Goal: Information Seeking & Learning: Find specific fact

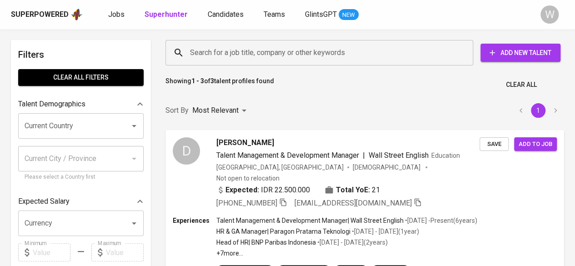
click at [309, 52] on input "Search for a job title, company or other keywords" at bounding box center [322, 52] width 268 height 17
paste input "[EMAIL_ADDRESS][DOMAIN_NAME]"
type input "[EMAIL_ADDRESS][DOMAIN_NAME]"
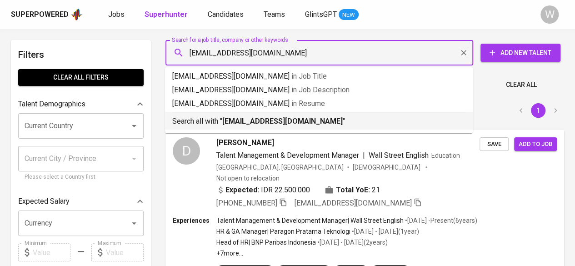
click at [305, 117] on b "[EMAIL_ADDRESS][DOMAIN_NAME]" at bounding box center [282, 121] width 120 height 9
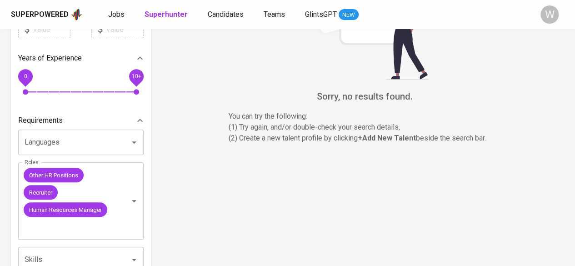
scroll to position [224, 0]
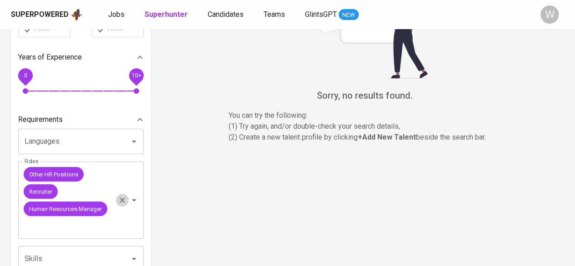
click at [124, 205] on button "Clear" at bounding box center [122, 200] width 13 height 13
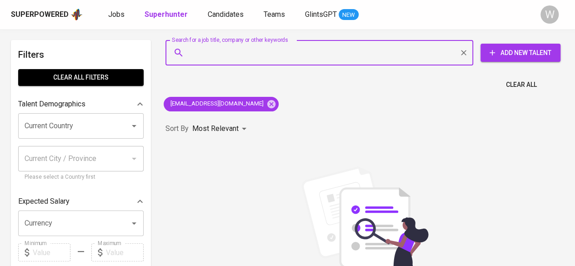
click at [328, 60] on input "Search for a job title, company or other keywords" at bounding box center [322, 52] width 268 height 17
paste input "[EMAIL_ADDRESS][DOMAIN_NAME]"
type input "[EMAIL_ADDRESS][DOMAIN_NAME]"
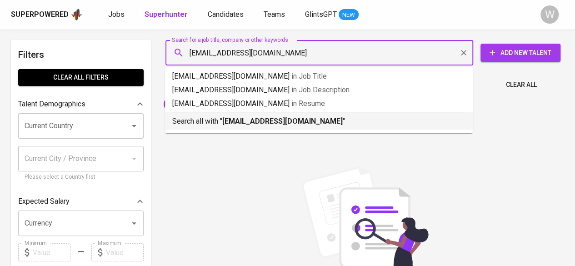
click at [301, 126] on p "Search all with " [EMAIL_ADDRESS][DOMAIN_NAME] "" at bounding box center [318, 121] width 293 height 11
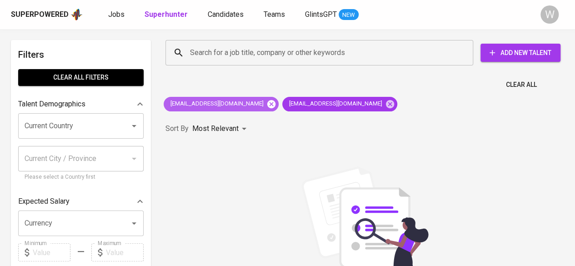
click at [267, 106] on icon at bounding box center [271, 104] width 8 height 8
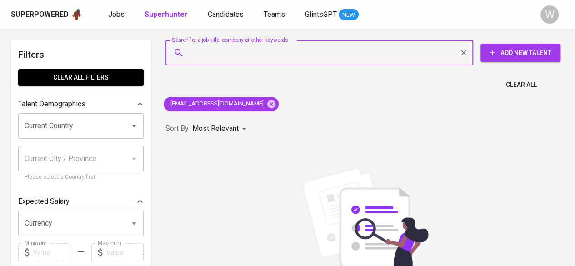
click at [281, 52] on input "Search for a job title, company or other keywords" at bounding box center [322, 52] width 268 height 17
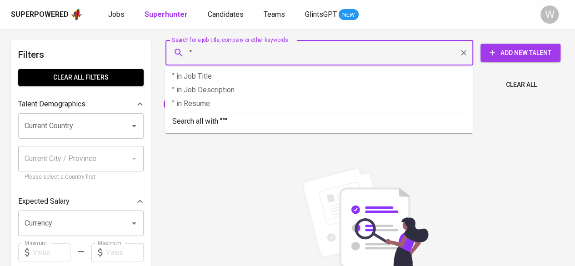
paste input "[PERSON_NAME]"
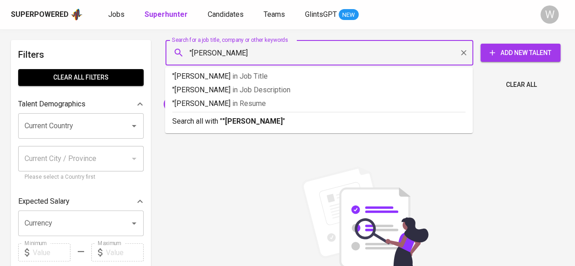
type input ""[PERSON_NAME]""
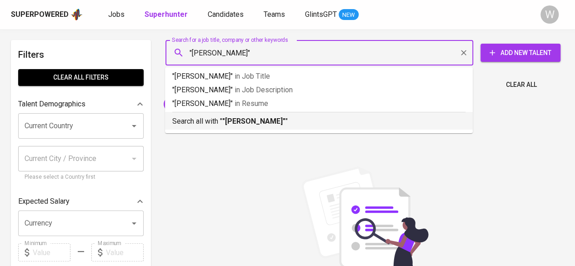
click at [268, 121] on b ""[PERSON_NAME]"" at bounding box center [253, 121] width 63 height 9
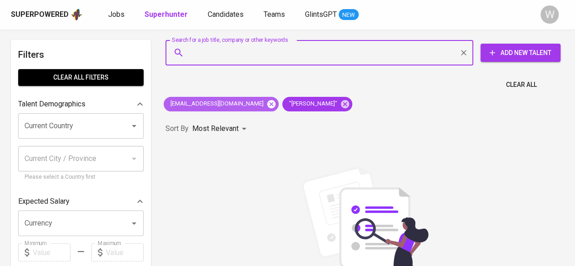
click at [267, 101] on icon at bounding box center [271, 104] width 8 height 8
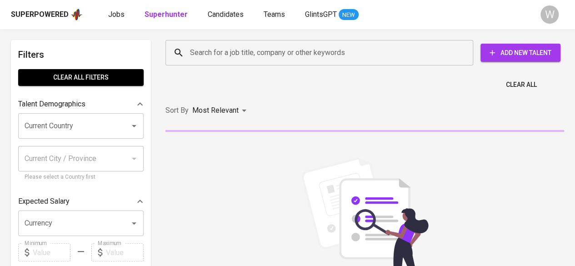
drag, startPoint x: 311, startPoint y: 68, endPoint x: 330, endPoint y: 52, distance: 25.1
click at [330, 52] on div "Search for a job title, company or other keywords Search for a job title, compa…" at bounding box center [363, 53] width 410 height 40
click at [330, 52] on input "Search for a job title, company or other keywords" at bounding box center [322, 52] width 268 height 17
paste input "[EMAIL_ADDRESS][DOMAIN_NAME]"
type input "[EMAIL_ADDRESS][DOMAIN_NAME]"
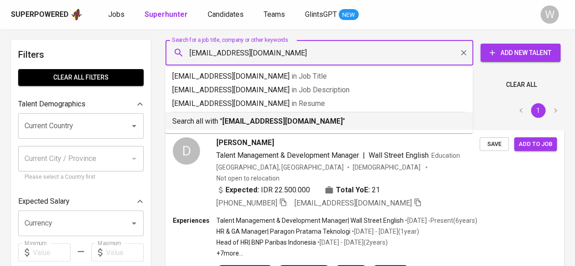
click at [299, 113] on div "Search all with " [EMAIL_ADDRESS][DOMAIN_NAME] "" at bounding box center [318, 119] width 293 height 15
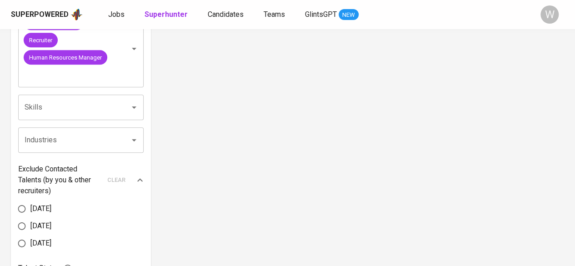
scroll to position [292, 0]
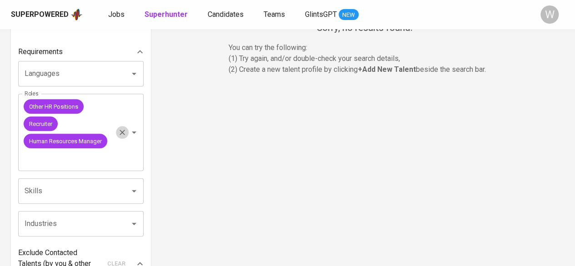
click at [119, 131] on icon "Clear" at bounding box center [122, 132] width 9 height 9
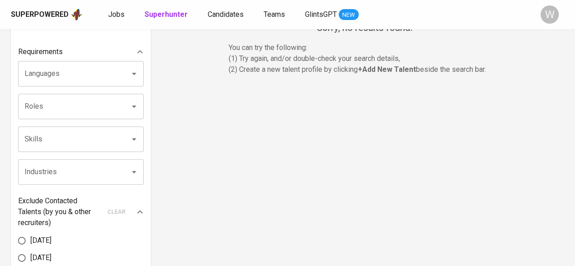
click at [154, 124] on div "Filters Clear All filters Talent Demographics Current Country Current Country C…" at bounding box center [287, 122] width 553 height 749
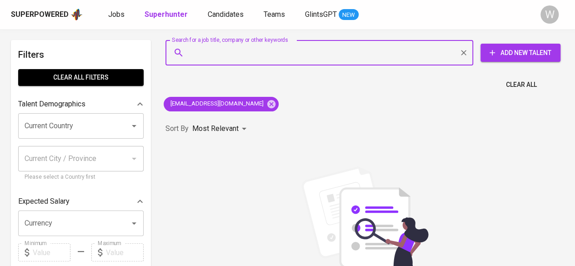
click at [277, 59] on input "Search for a job title, company or other keywords" at bounding box center [322, 52] width 268 height 17
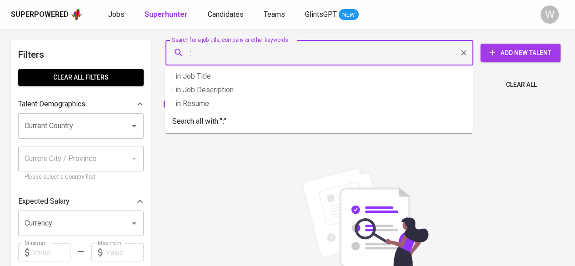
paste input "[PERSON_NAME]"
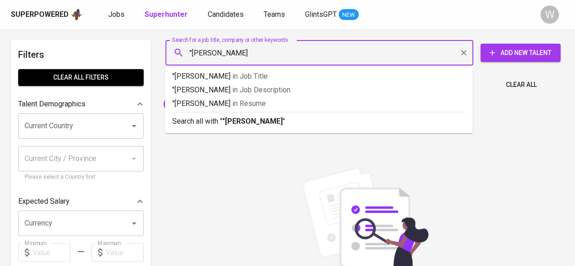
type input ""Ramadika Praburaharja""
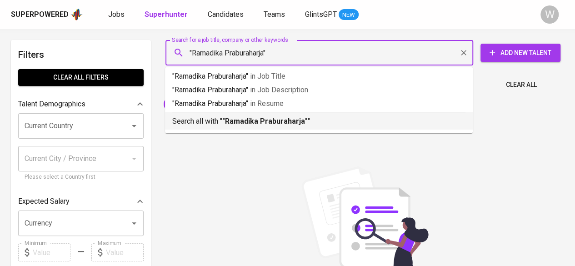
click at [281, 112] on hr at bounding box center [318, 112] width 293 height 0
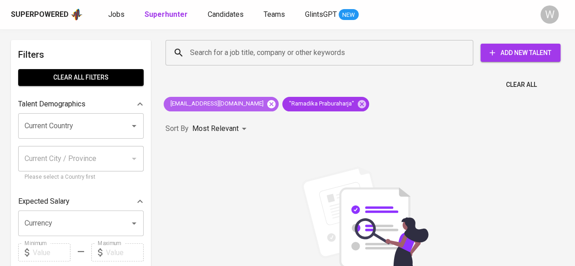
click at [267, 104] on icon at bounding box center [271, 104] width 8 height 8
